Goal: Task Accomplishment & Management: Manage account settings

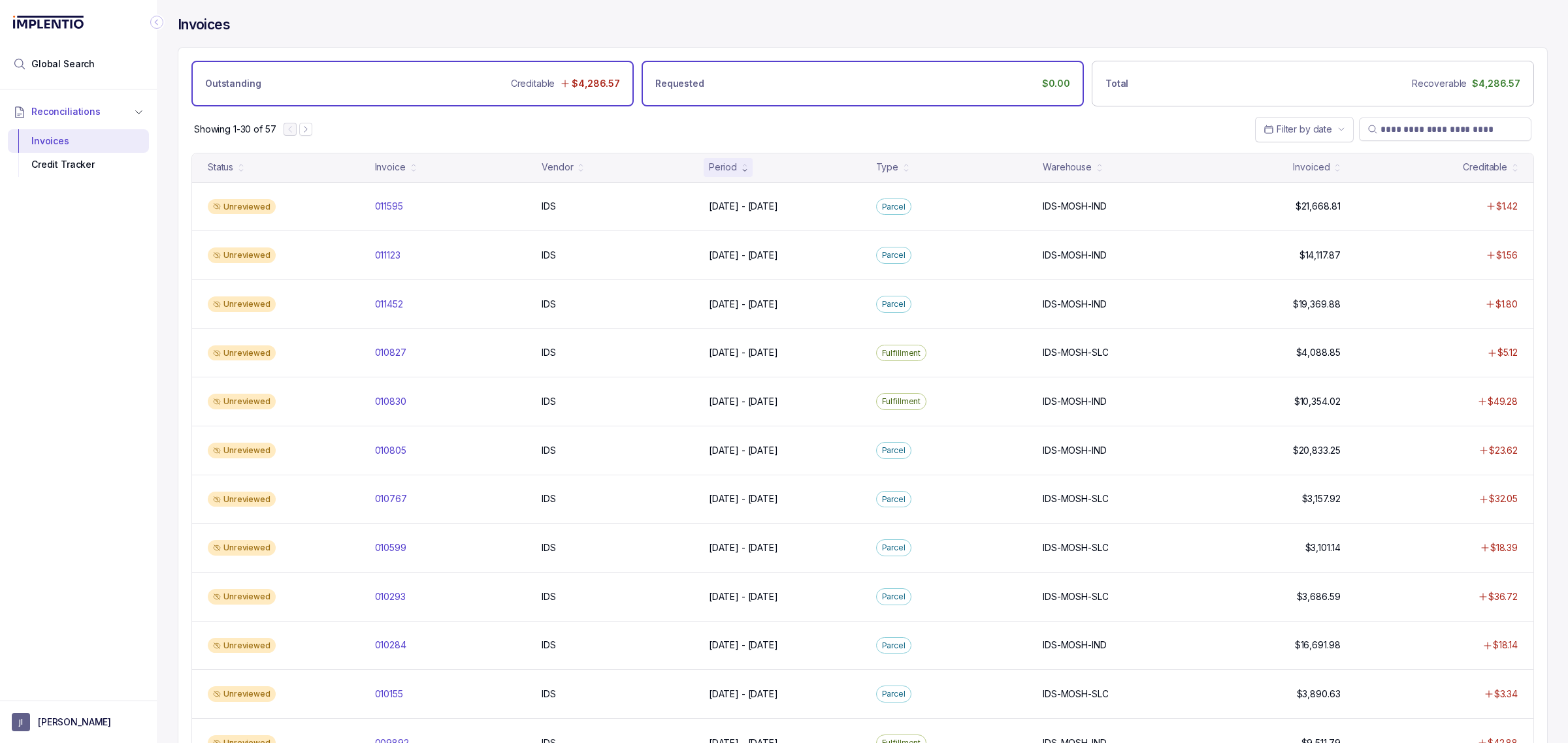
click at [708, 73] on div "Requested $0.00" at bounding box center [863, 83] width 442 height 46
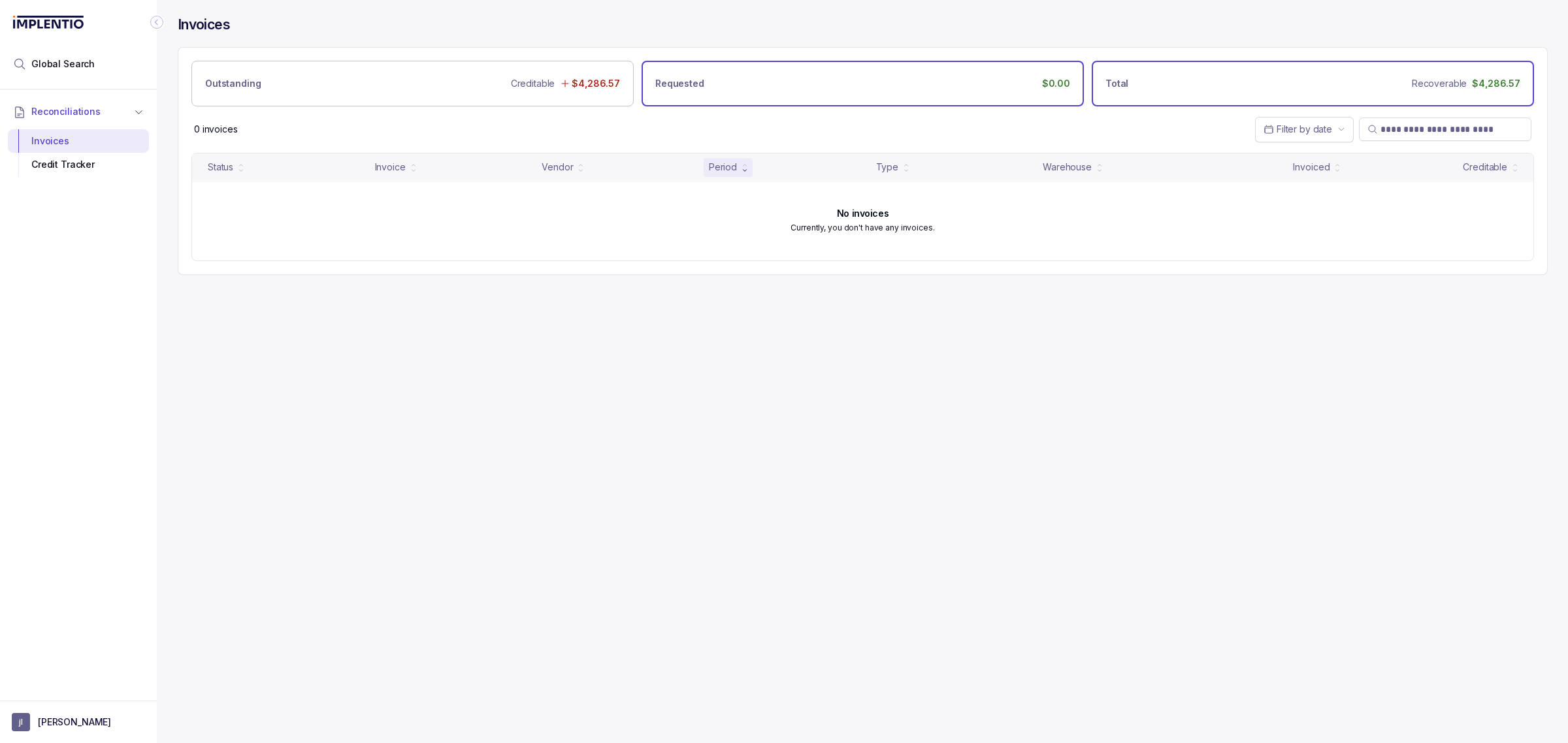
click at [1123, 90] on div "Total Recoverable $4,286.57" at bounding box center [1313, 83] width 442 height 46
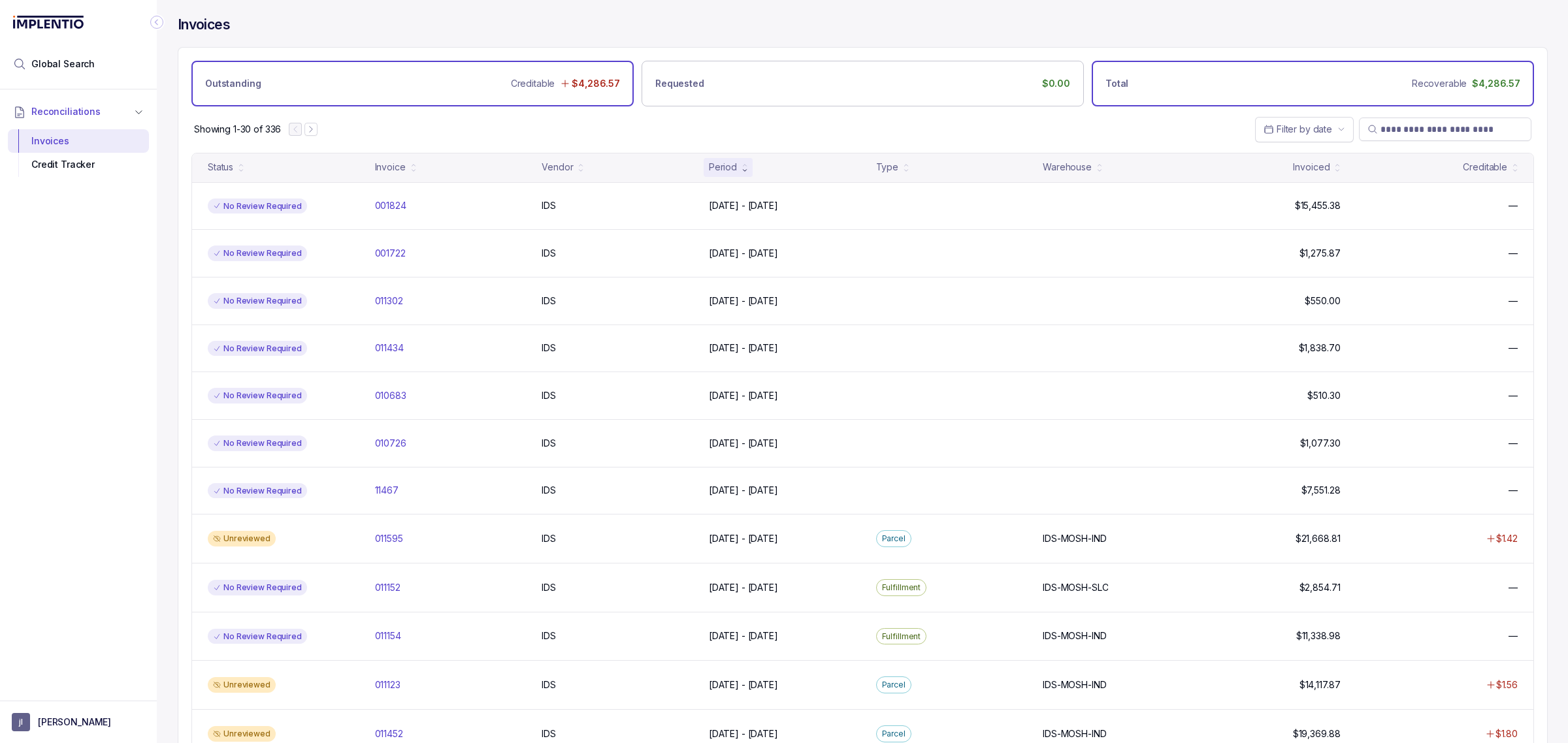
click at [459, 98] on div "Outstanding Creditable $4,286.57" at bounding box center [412, 83] width 442 height 46
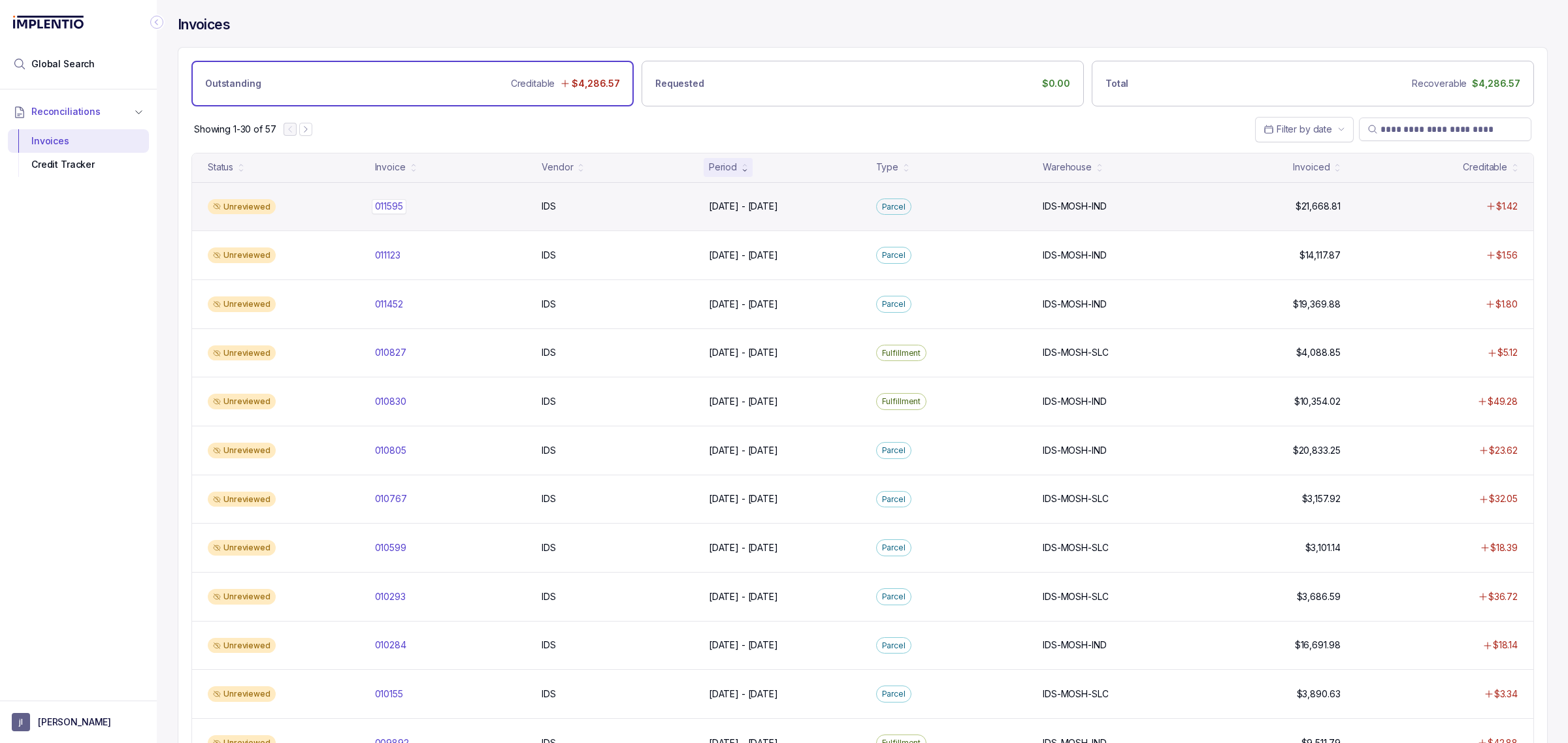
click at [389, 210] on p "011595" at bounding box center [388, 206] width 34 height 14
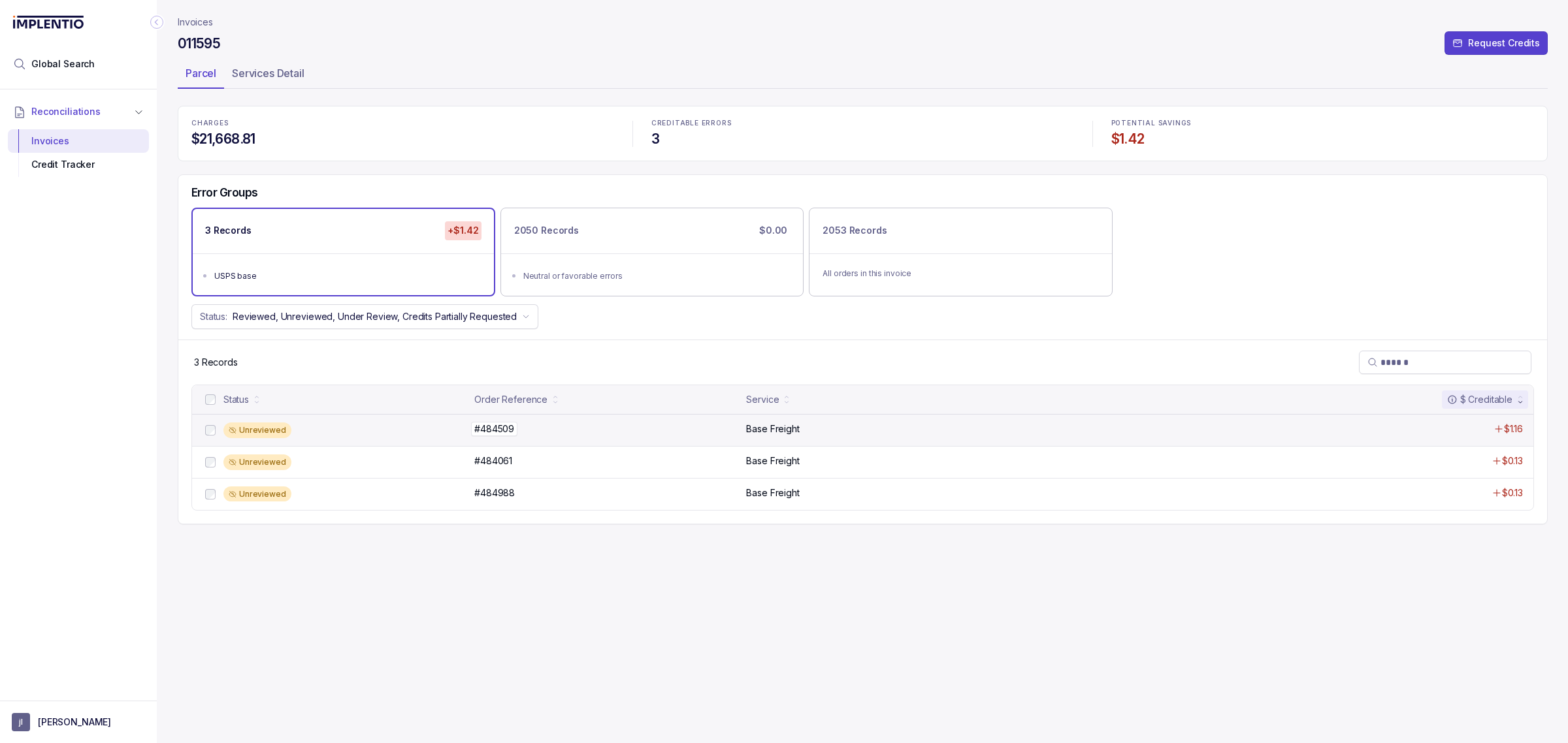
click at [487, 425] on p "#484509" at bounding box center [494, 429] width 46 height 14
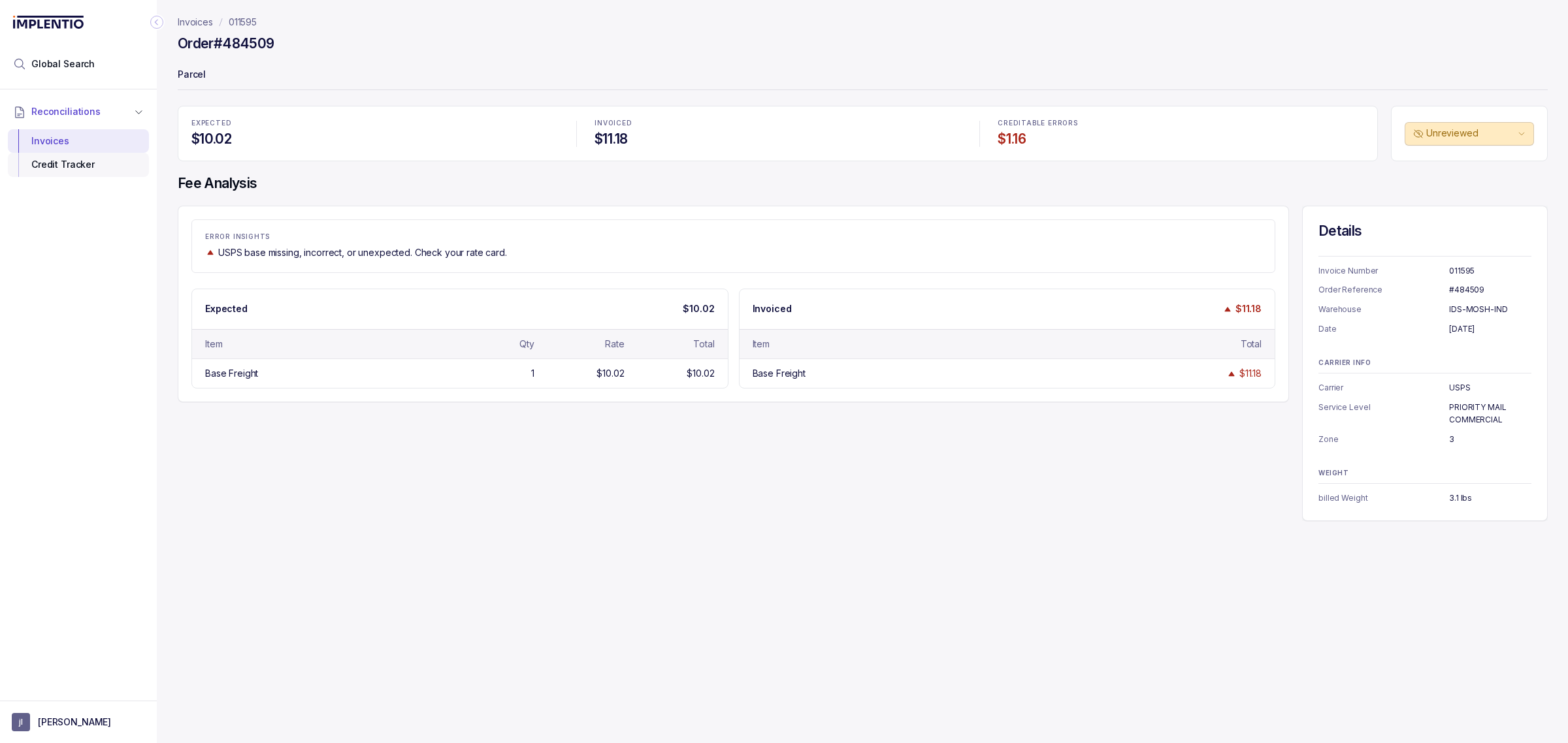
click at [107, 170] on div "Credit Tracker" at bounding box center [78, 165] width 120 height 24
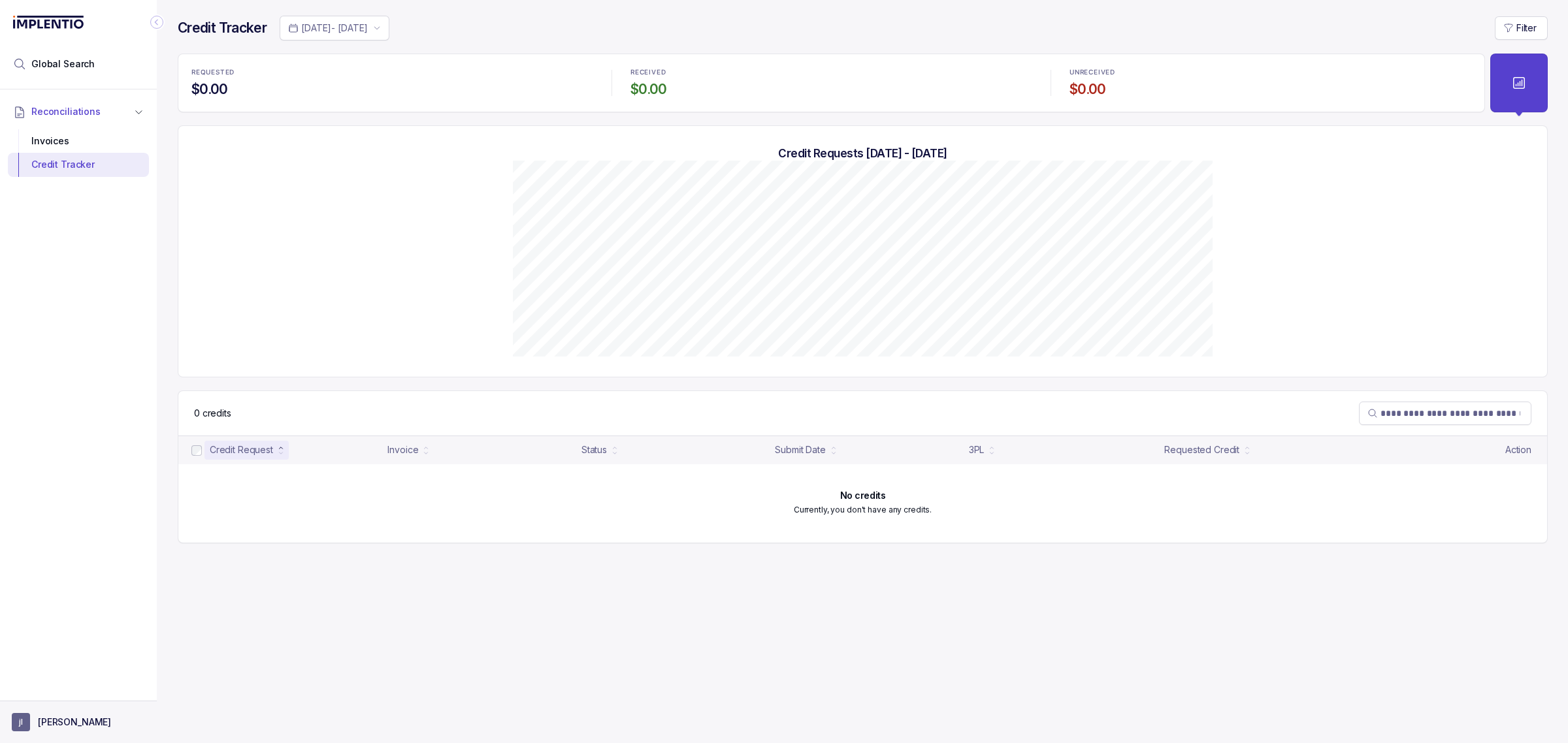
click at [62, 714] on button "[PERSON_NAME]" at bounding box center [79, 722] width 133 height 18
click at [67, 702] on li "Logout" at bounding box center [79, 695] width 135 height 21
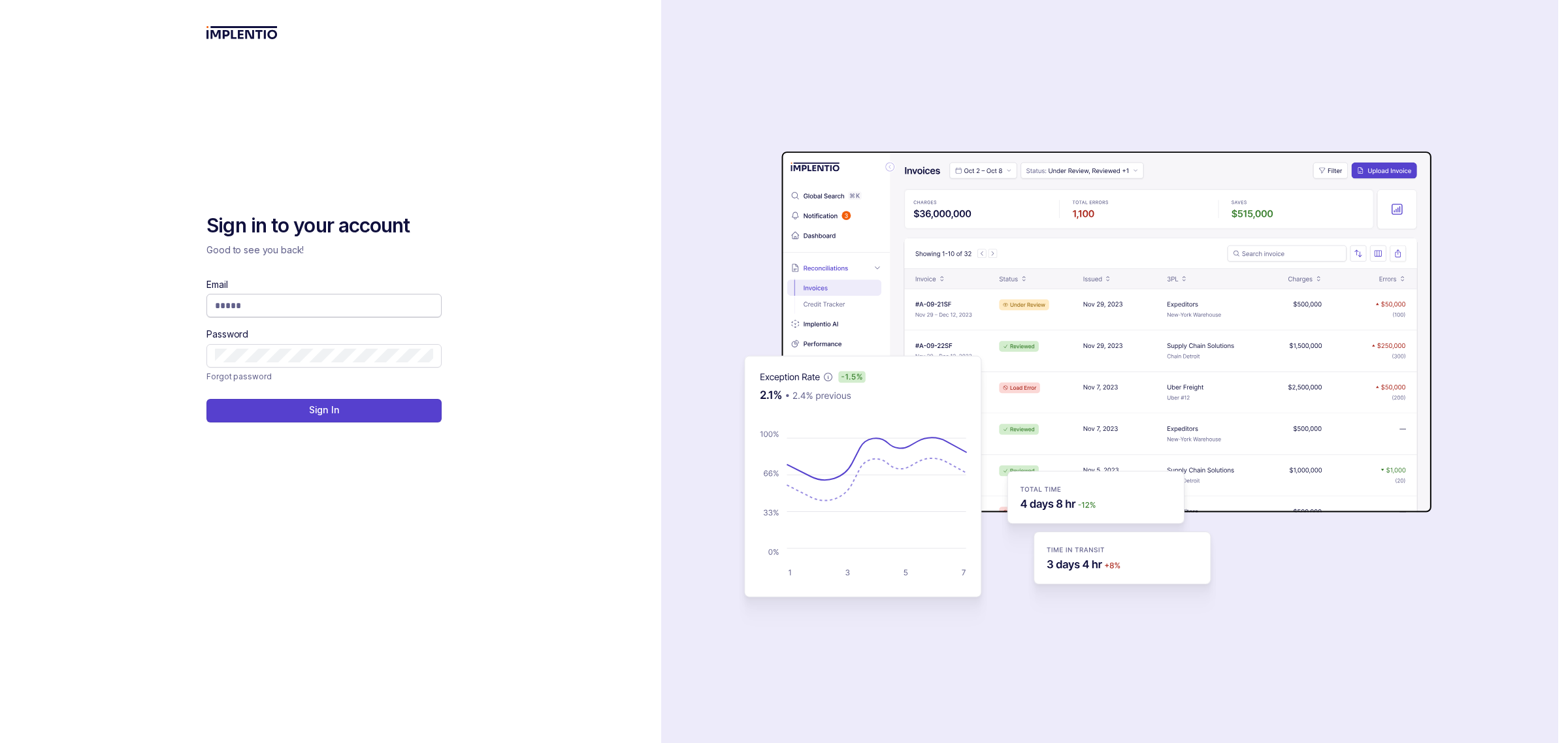
click at [246, 305] on input "Email" at bounding box center [323, 306] width 218 height 13
type input "**********"
